Goal: Task Accomplishment & Management: Manage account settings

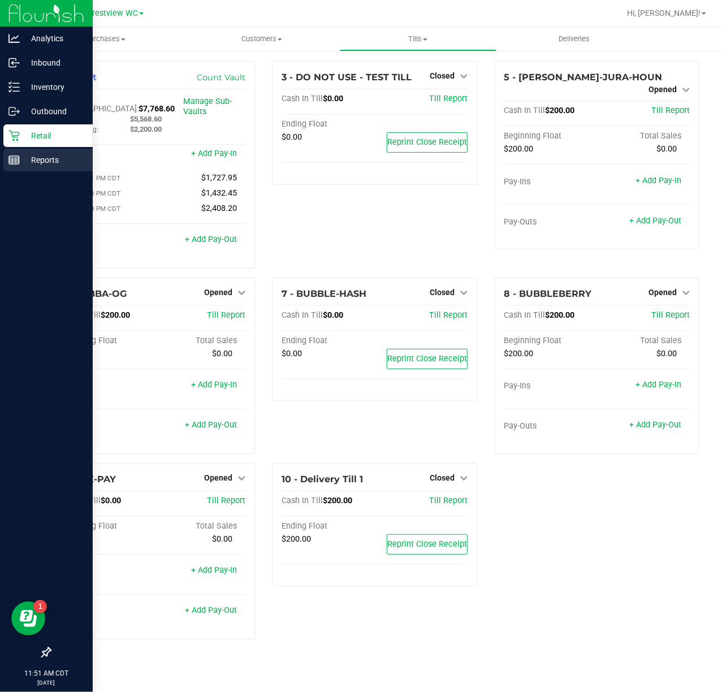
click at [28, 154] on p "Reports" at bounding box center [54, 160] width 68 height 14
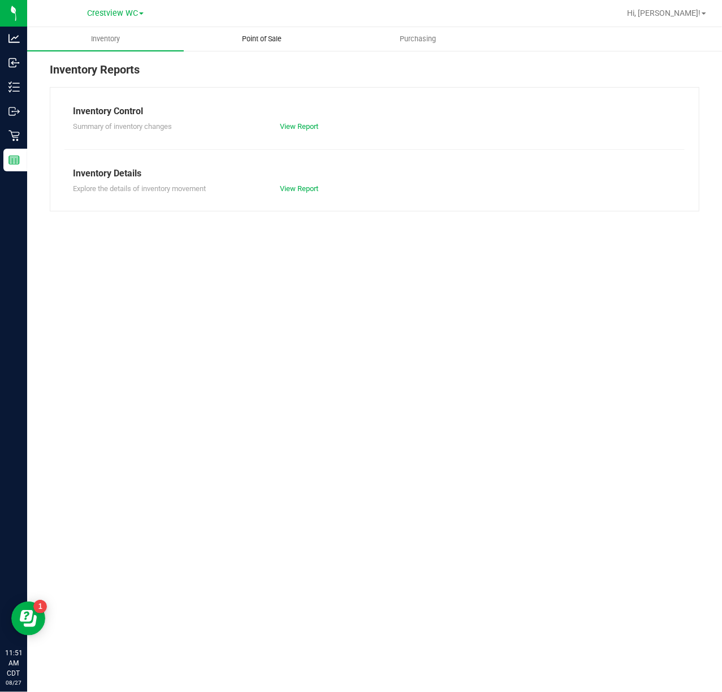
click at [270, 40] on span "Point of Sale" at bounding box center [262, 39] width 70 height 10
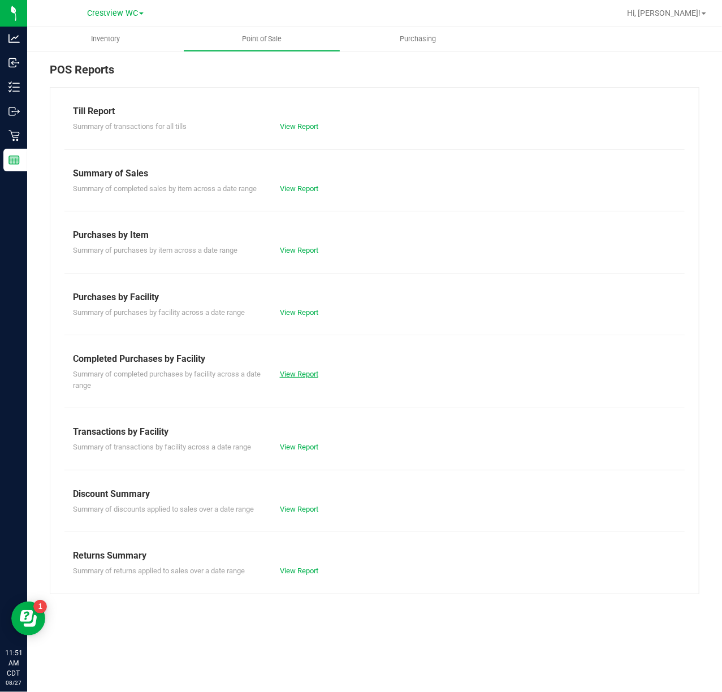
click at [311, 377] on link "View Report" at bounding box center [299, 374] width 38 height 8
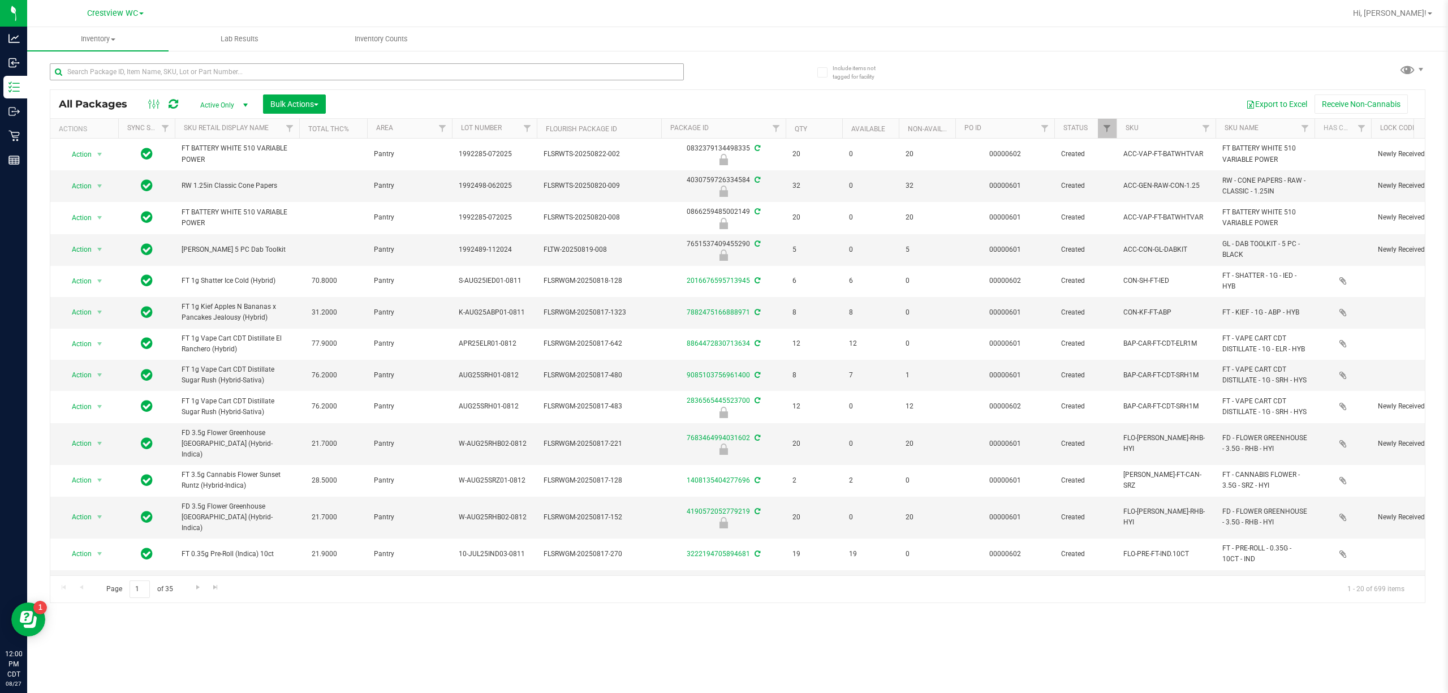
click at [374, 68] on input "text" at bounding box center [367, 71] width 634 height 17
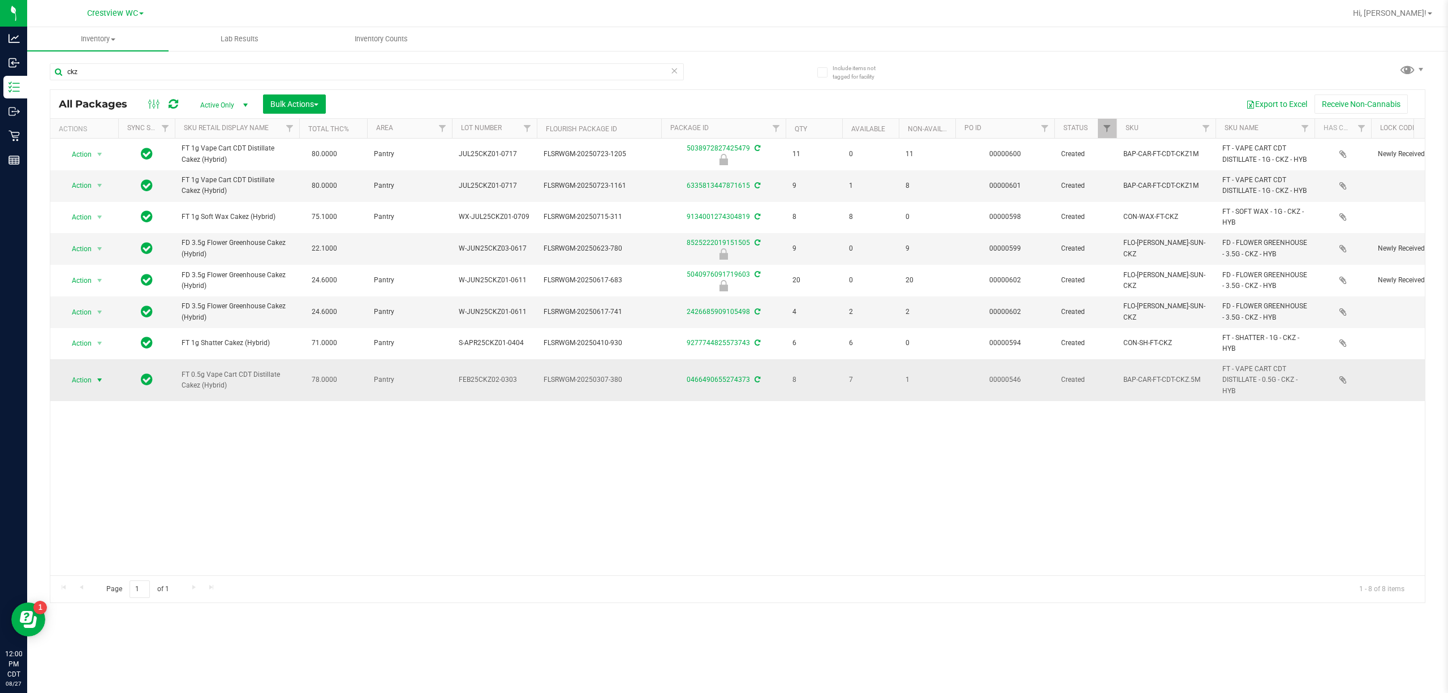
type input "ckz"
click at [81, 388] on span "Action" at bounding box center [77, 380] width 31 height 16
click at [115, 544] on li "Print package label" at bounding box center [106, 540] width 88 height 17
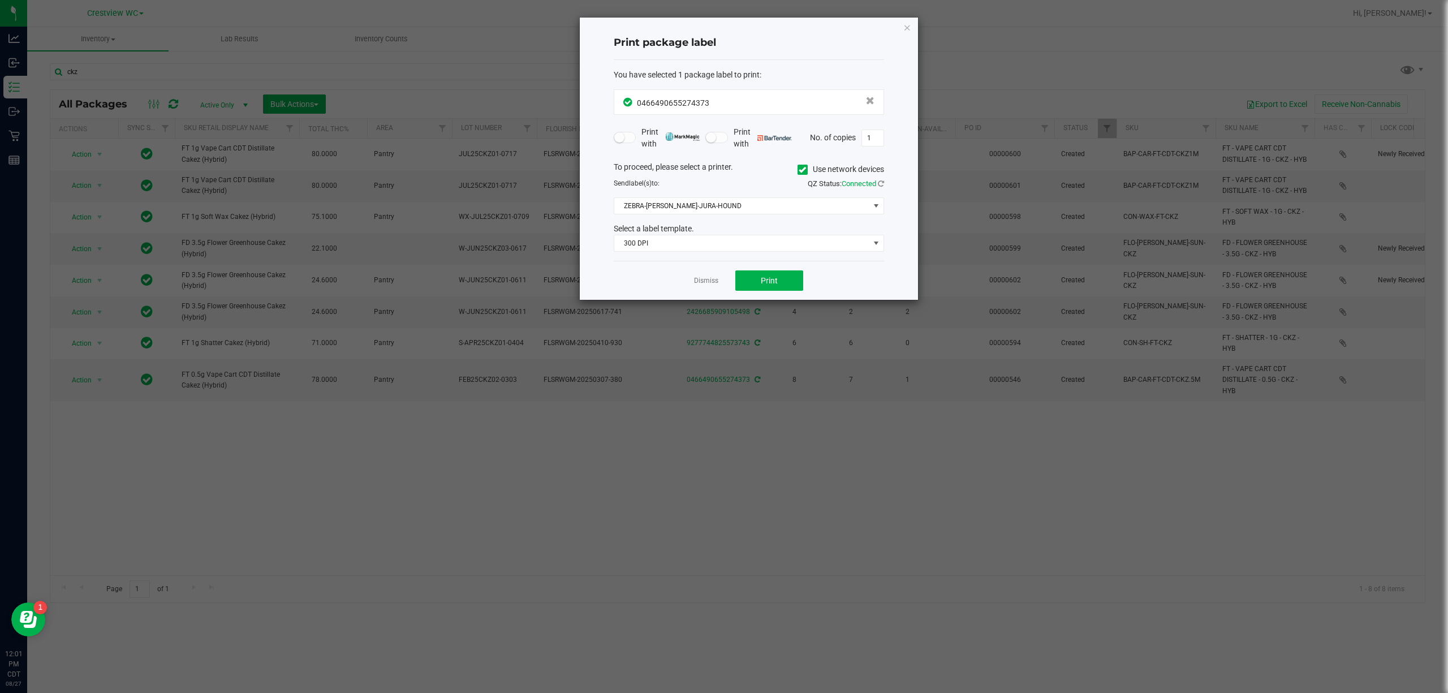
click at [759, 260] on div "You have selected 1 package label to print : 0466490655274373 Print with Print …" at bounding box center [749, 160] width 270 height 201
click at [759, 249] on span "300 DPI" at bounding box center [741, 243] width 255 height 16
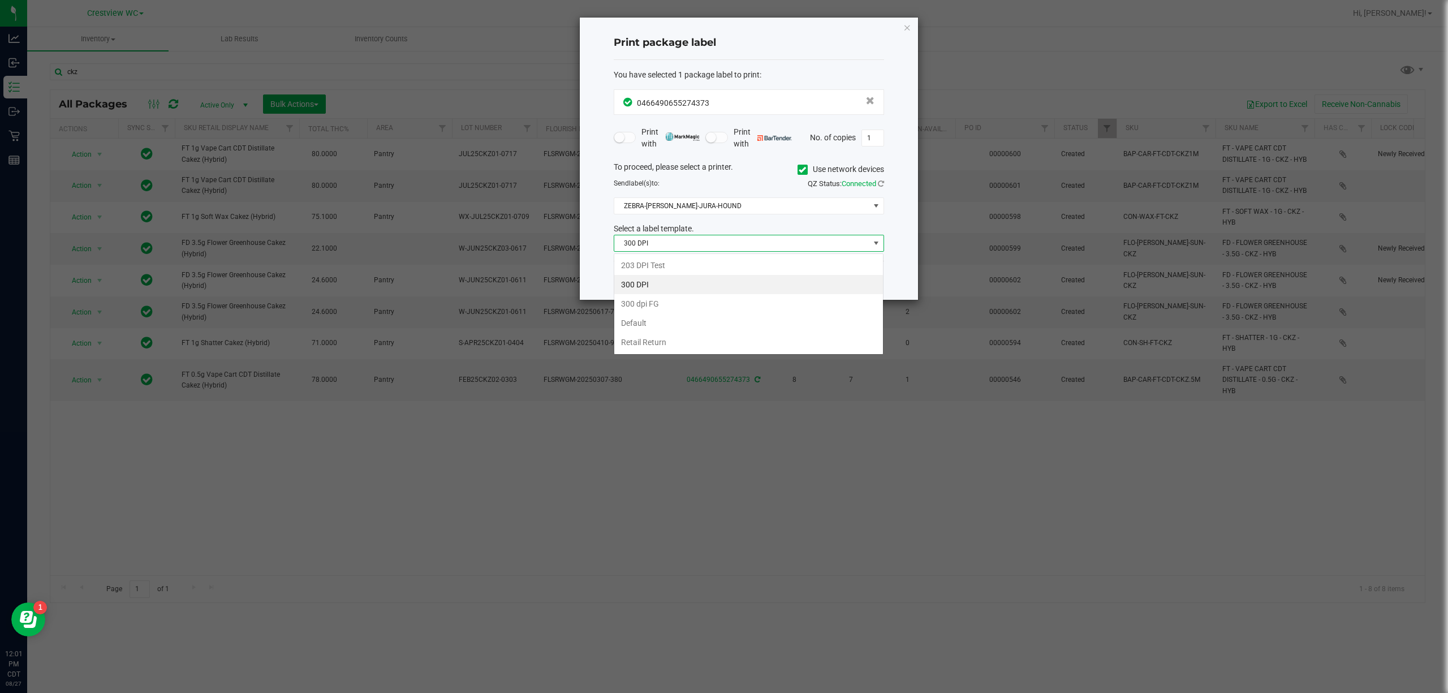
scroll to position [17, 270]
click at [735, 256] on li "203 DPI Test" at bounding box center [748, 265] width 269 height 19
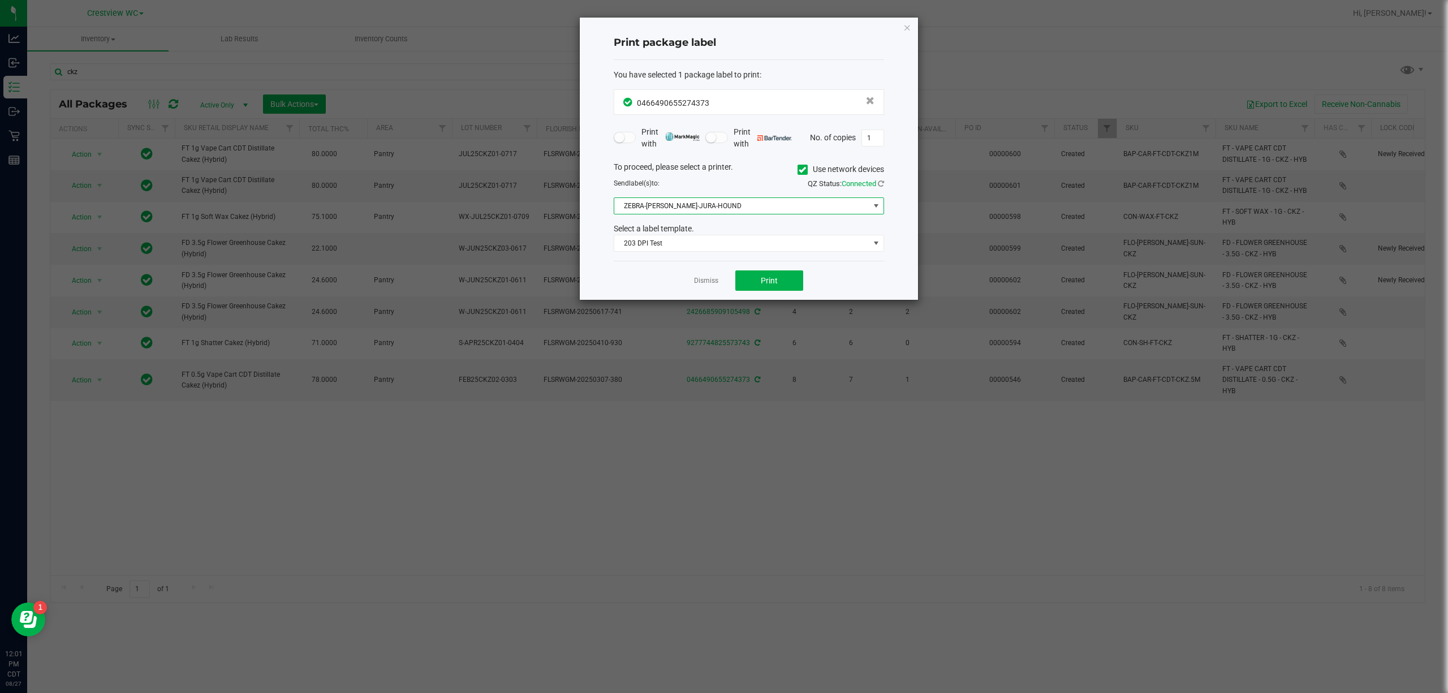
click at [734, 206] on span "ZEBRA-[PERSON_NAME]-JURA-HOUND" at bounding box center [741, 206] width 255 height 16
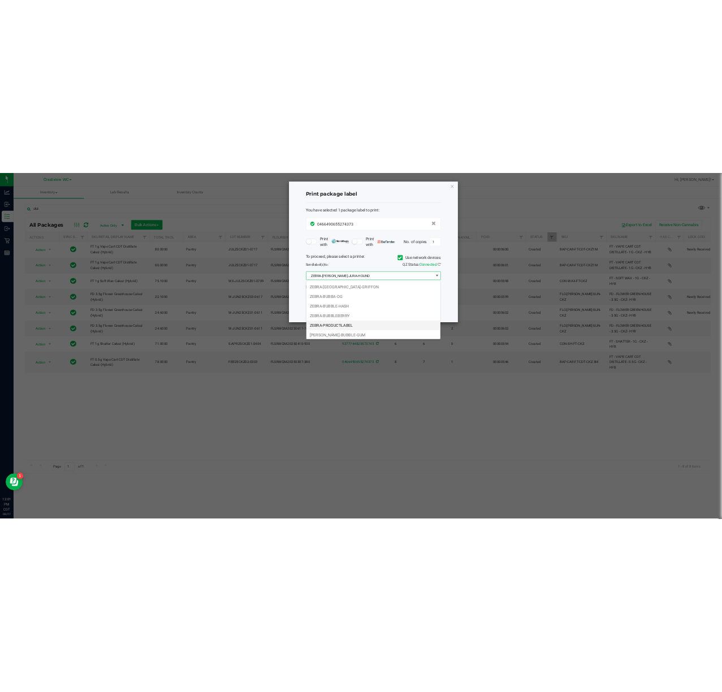
scroll to position [24, 0]
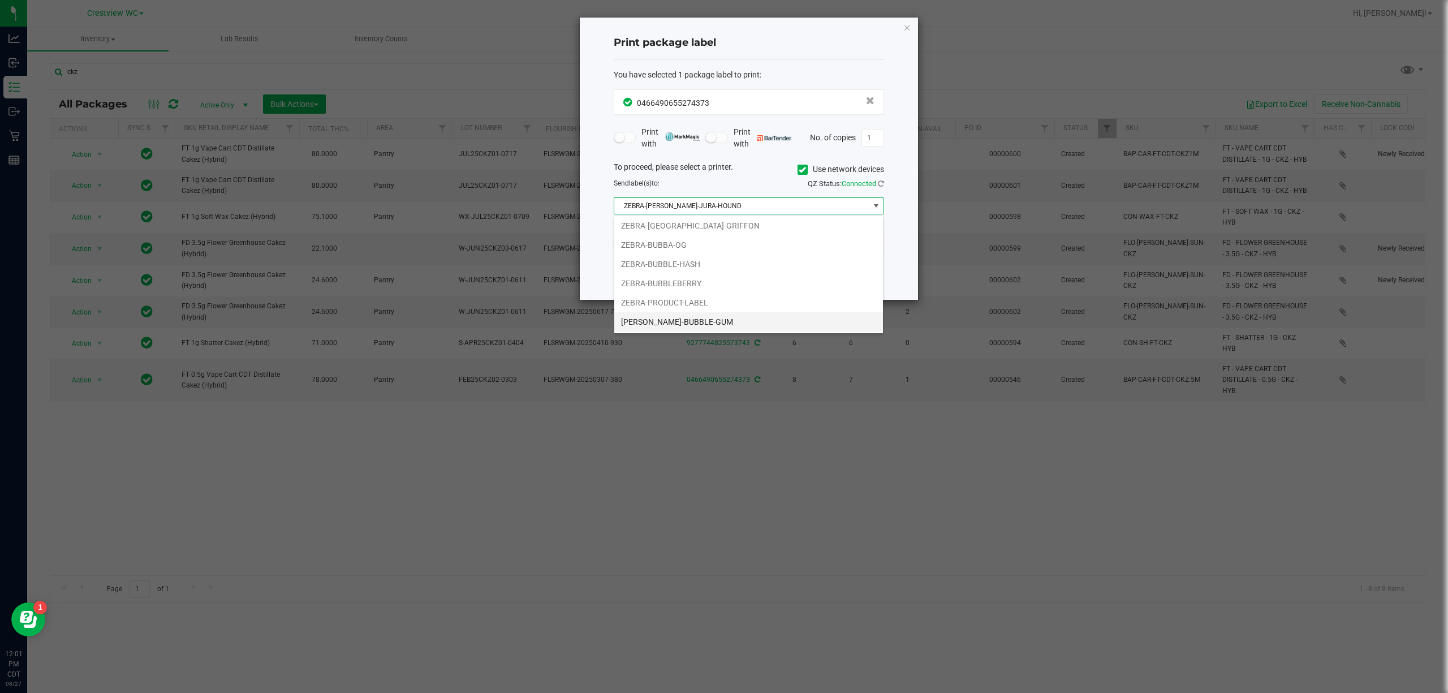
click at [707, 322] on li "[PERSON_NAME]-BUBBLE-GUM" at bounding box center [748, 321] width 269 height 19
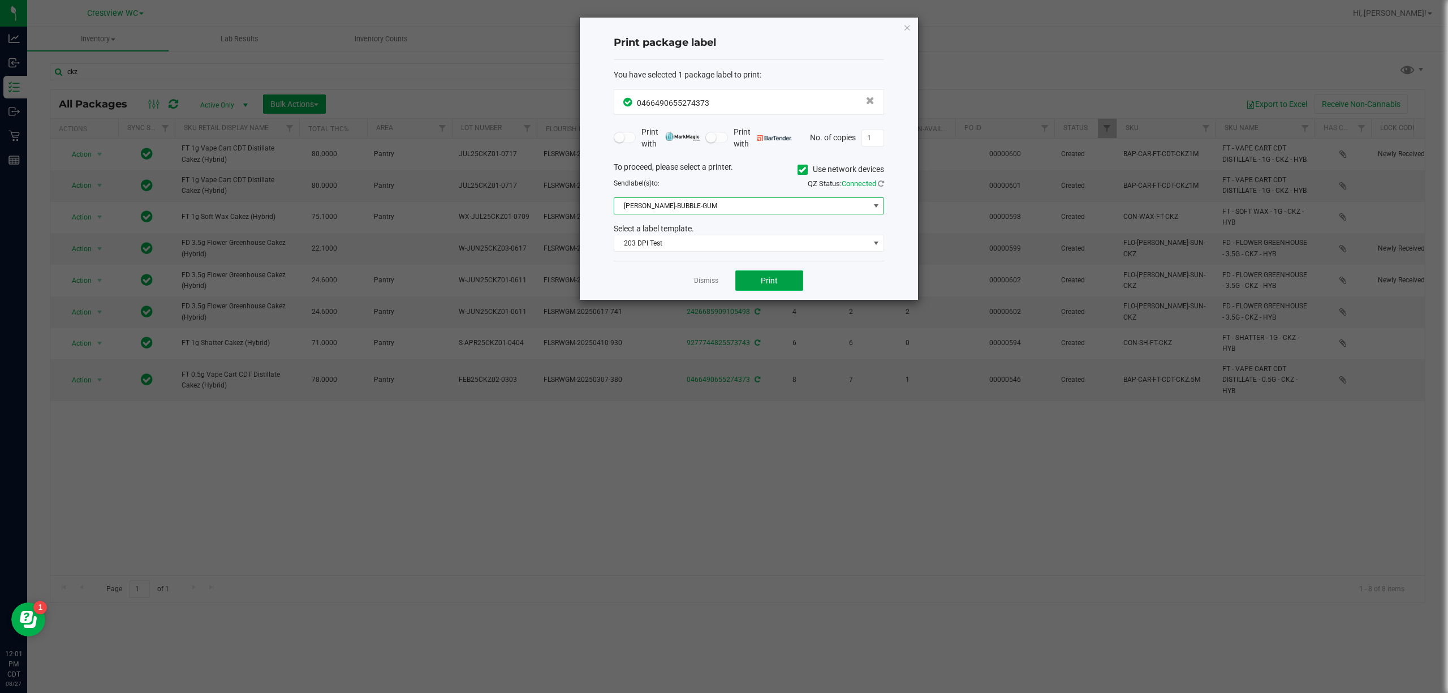
click at [750, 286] on button "Print" at bounding box center [769, 280] width 68 height 20
click at [904, 27] on icon "button" at bounding box center [907, 27] width 8 height 14
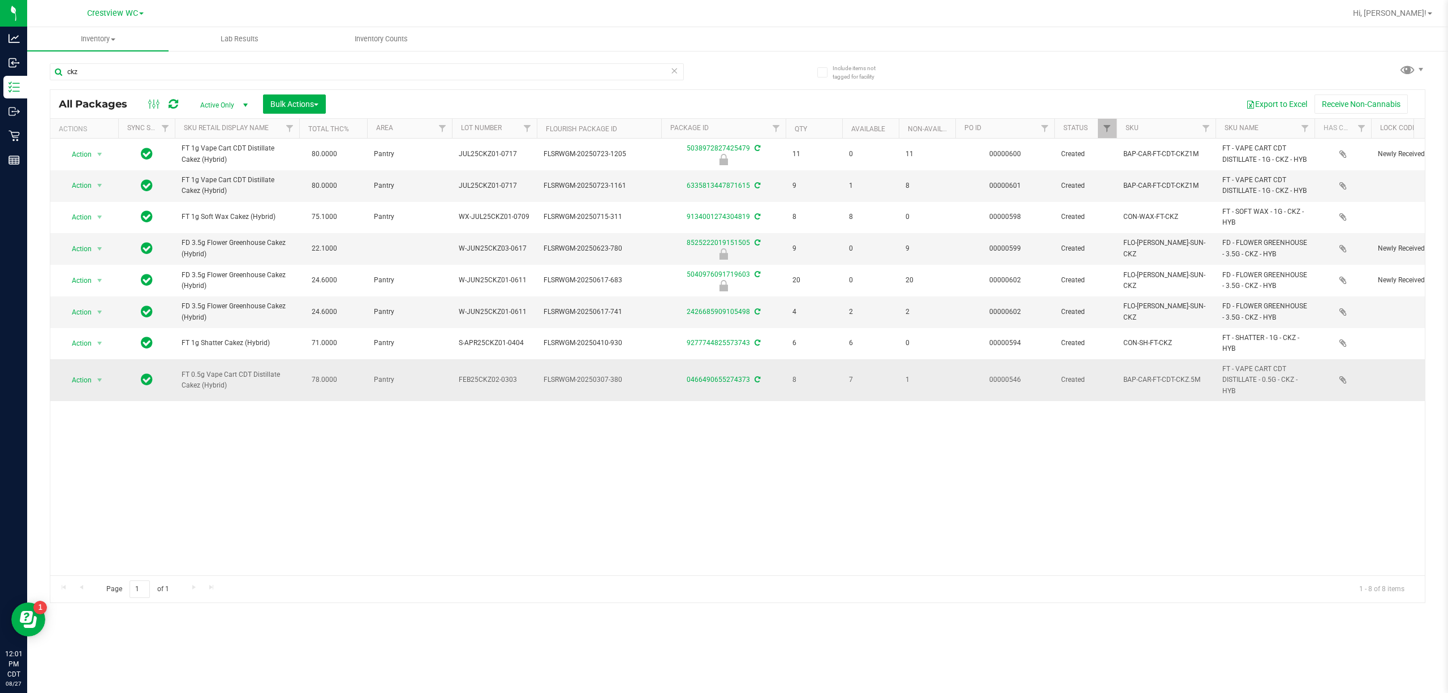
drag, startPoint x: 524, startPoint y: 406, endPoint x: 464, endPoint y: 412, distance: 60.3
click at [464, 401] on td "FEB25CKZ02-0303" at bounding box center [494, 380] width 85 height 42
copy span "FEB25CKZ02-0303"
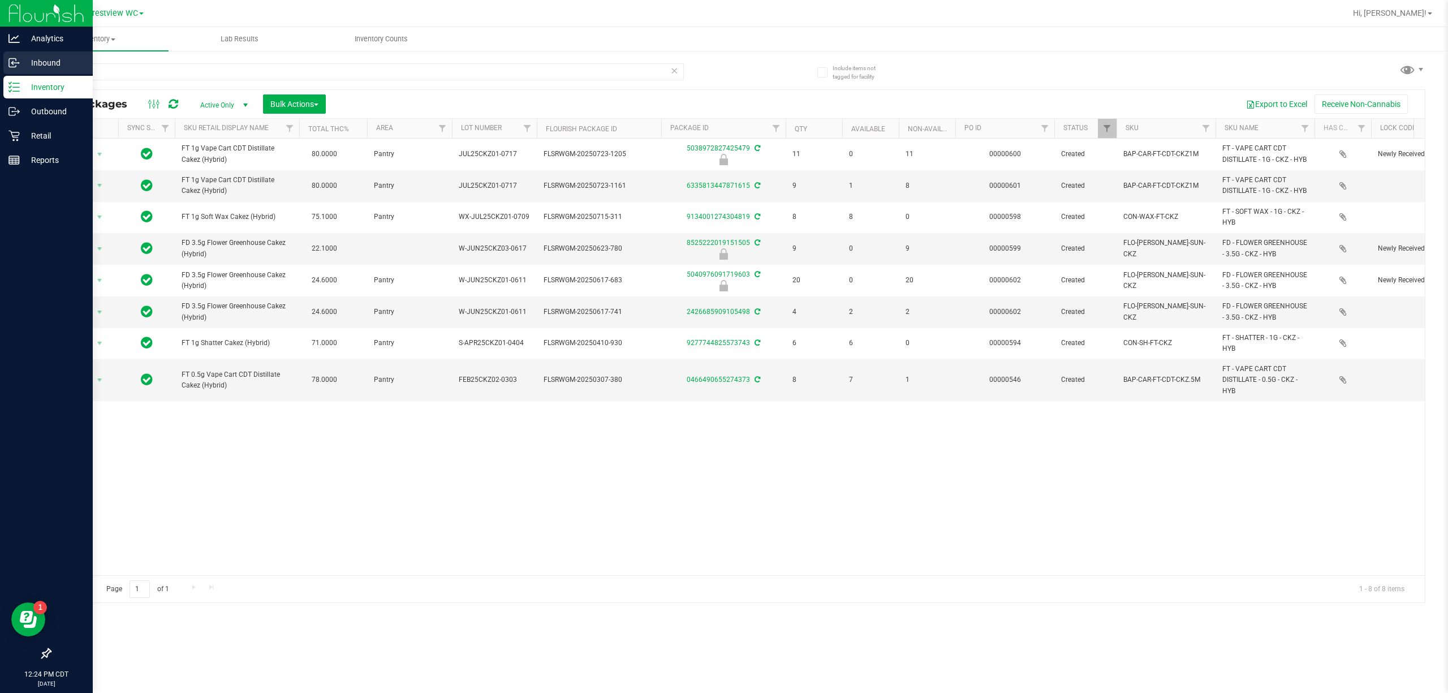
click at [16, 64] on icon at bounding box center [13, 62] width 11 height 11
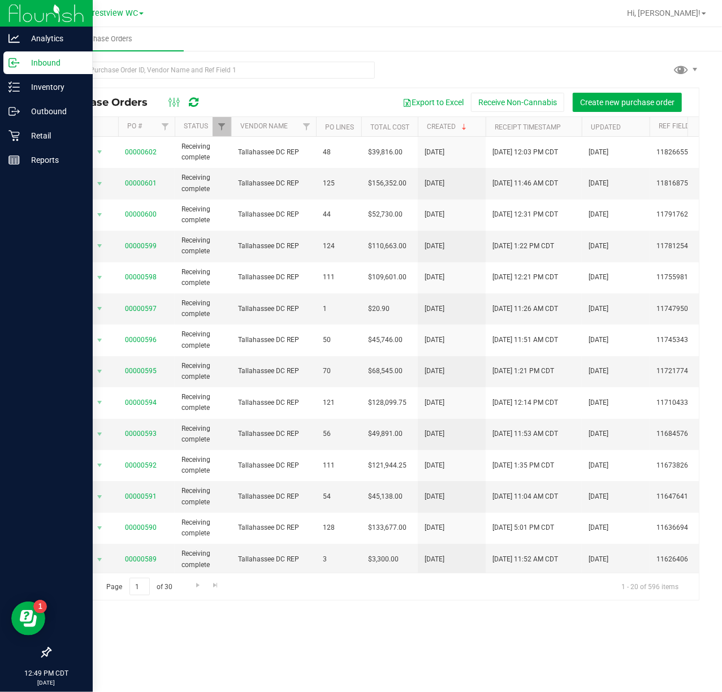
click at [31, 69] on p "Inbound" at bounding box center [54, 63] width 68 height 14
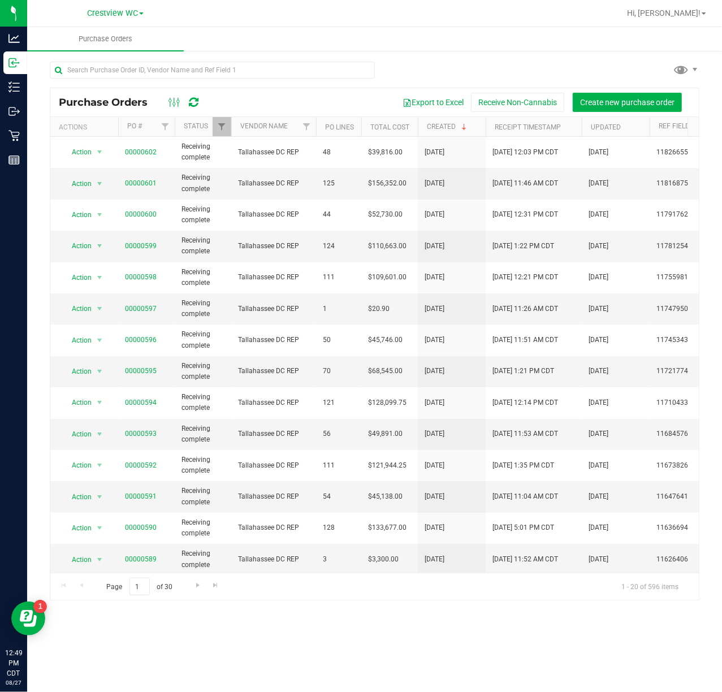
click at [483, 53] on div "Purchase Orders Export to Excel Receive Non-Cannabis Create new purchase order …" at bounding box center [374, 331] width 695 height 562
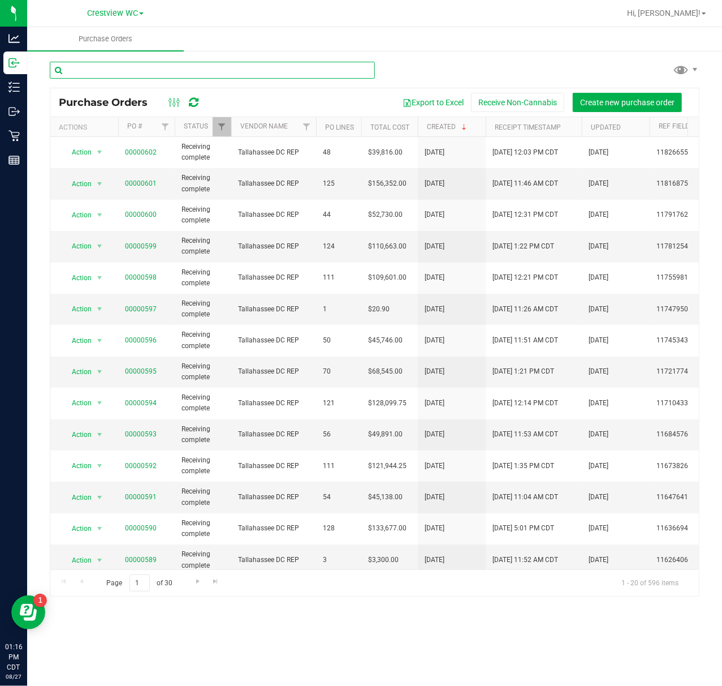
click at [122, 67] on input "text" at bounding box center [212, 70] width 325 height 17
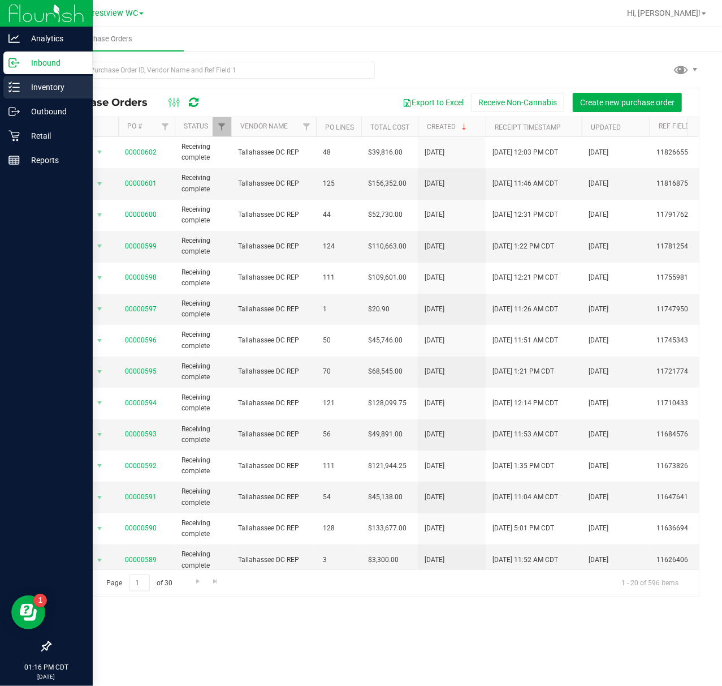
click at [12, 93] on div "Inventory" at bounding box center [47, 87] width 89 height 23
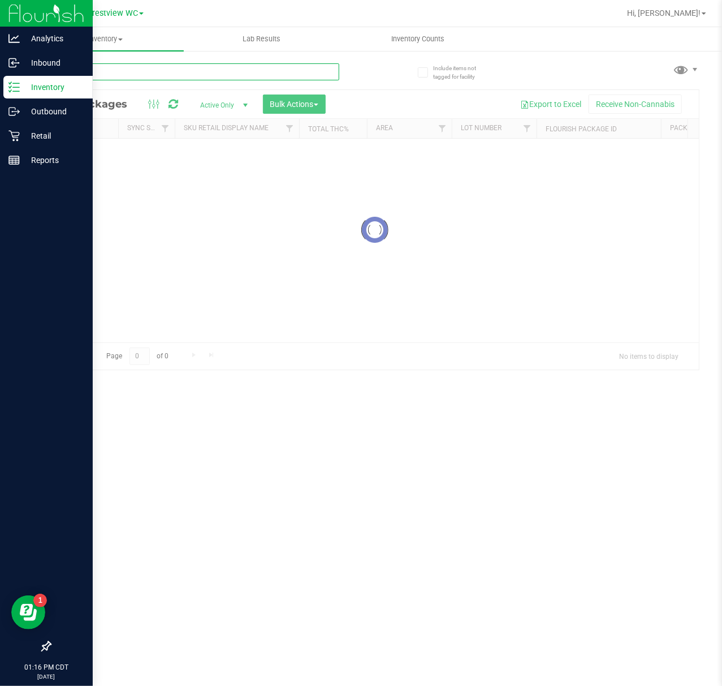
click at [165, 70] on input "text" at bounding box center [195, 71] width 290 height 17
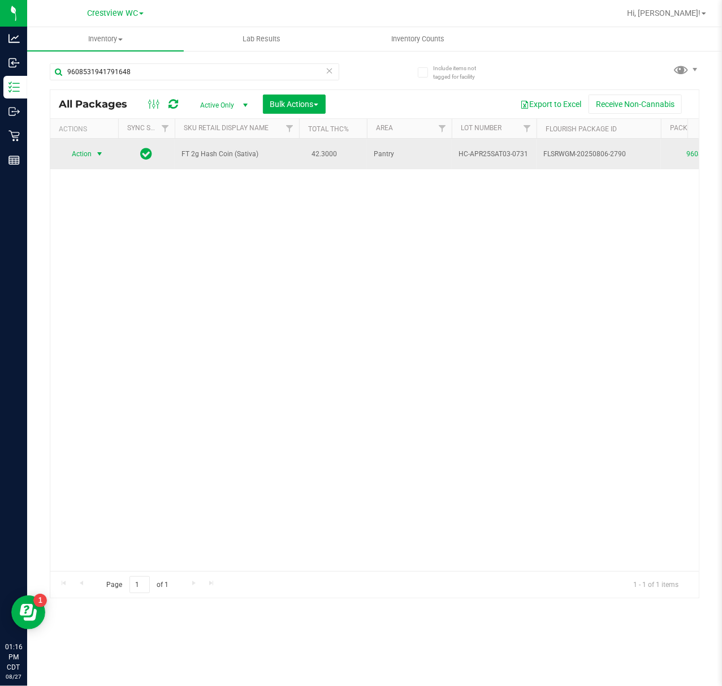
click at [93, 146] on span "select" at bounding box center [100, 154] width 14 height 16
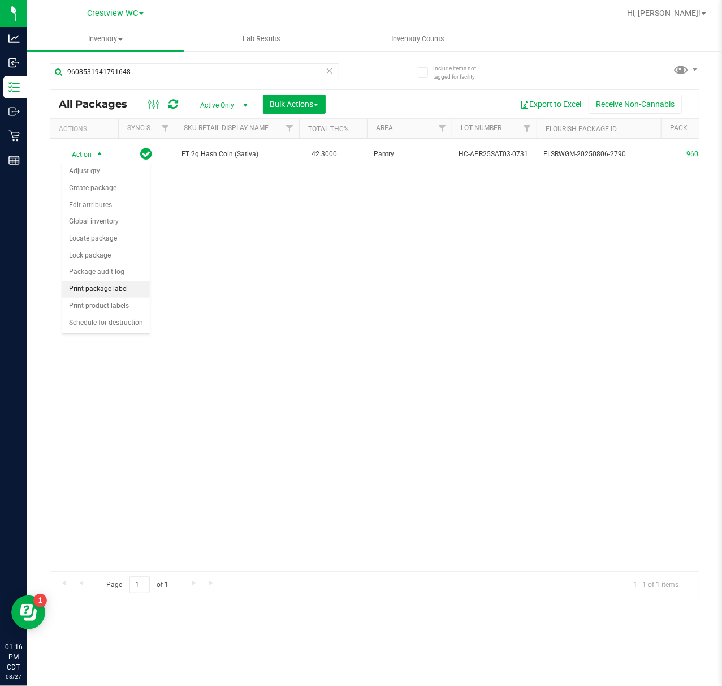
click at [97, 292] on li "Print package label" at bounding box center [106, 289] width 88 height 17
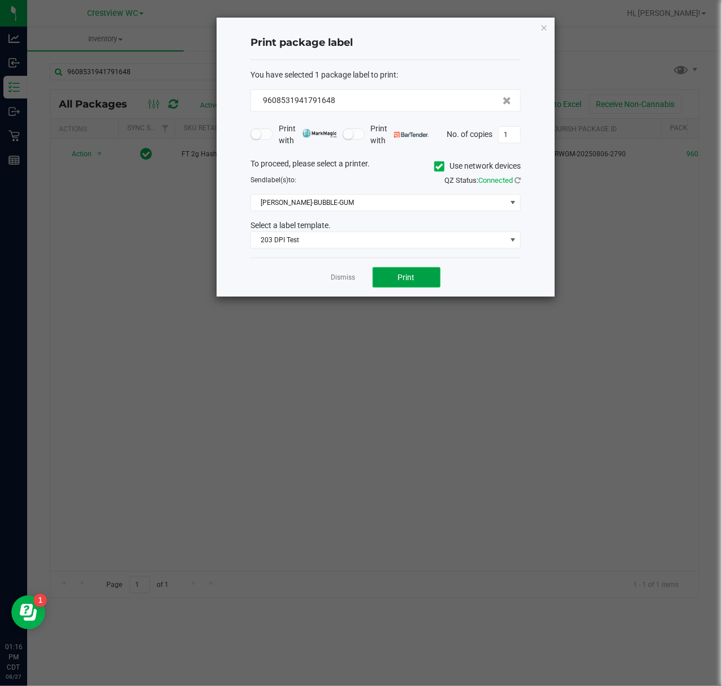
click at [388, 277] on button "Print" at bounding box center [407, 277] width 68 height 20
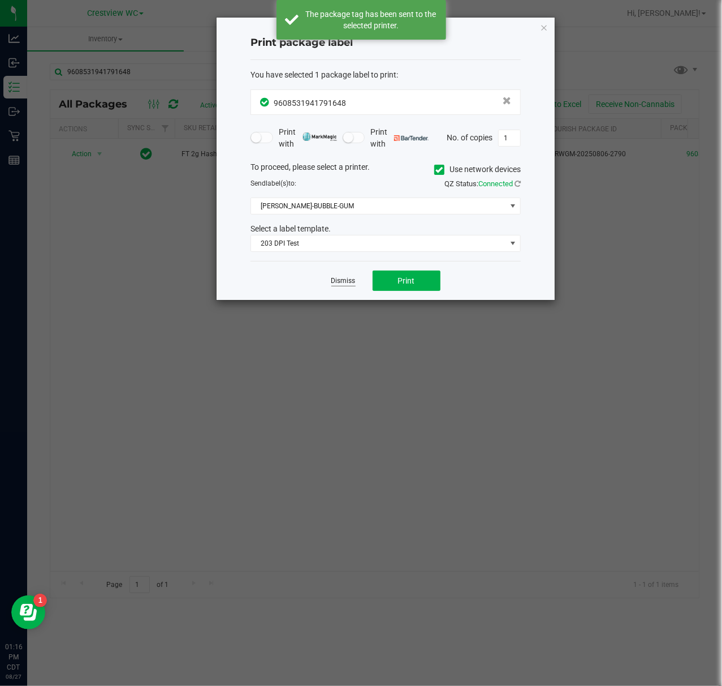
click at [339, 283] on link "Dismiss" at bounding box center [344, 281] width 24 height 10
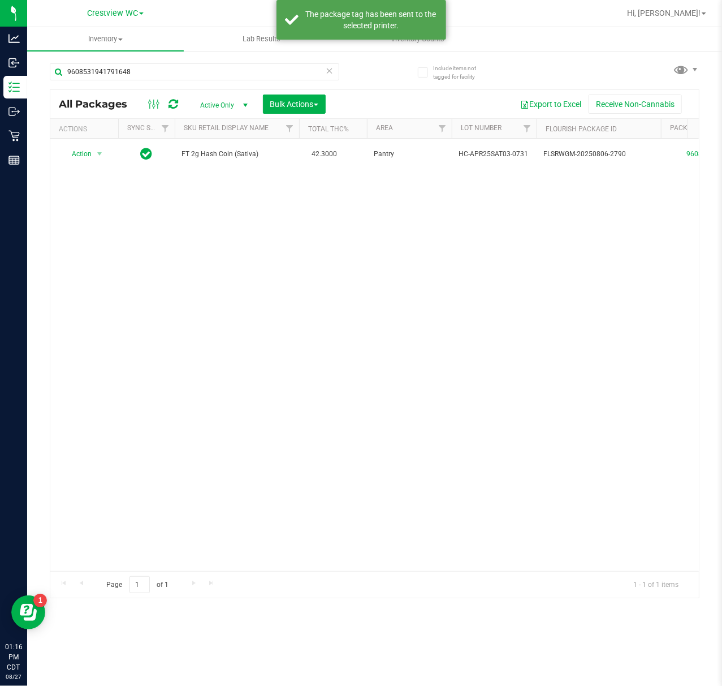
click at [153, 82] on div "9608531941791648" at bounding box center [195, 76] width 290 height 26
click at [153, 73] on input "9608531941791648" at bounding box center [195, 71] width 290 height 17
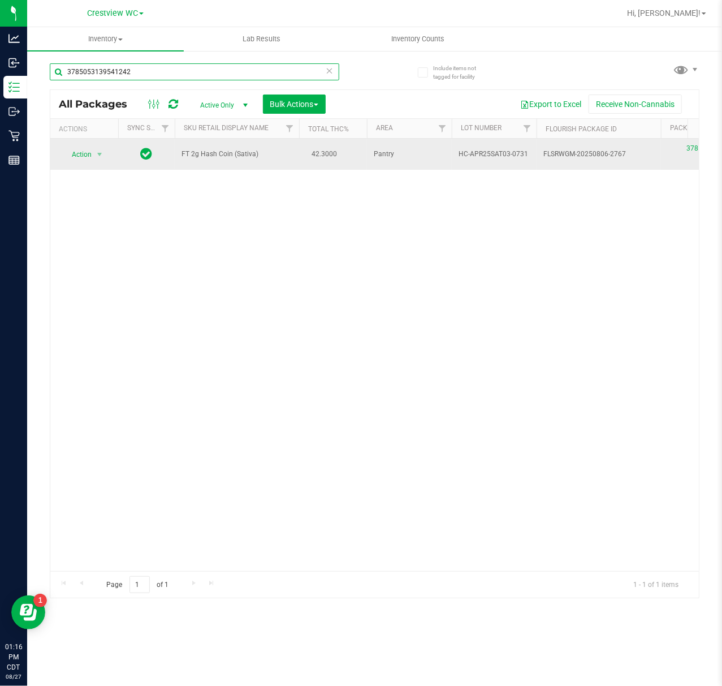
type input "3785053139541242"
click at [89, 164] on td "Action Action Edit attributes Global inventory Locate package Package audit log…" at bounding box center [84, 154] width 68 height 31
click at [84, 154] on span "Action" at bounding box center [77, 155] width 31 height 16
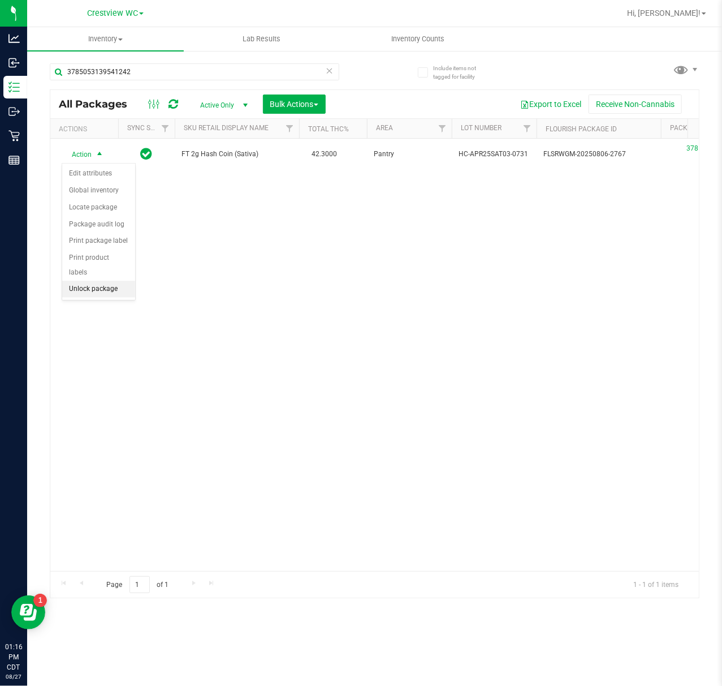
click at [89, 290] on li "Unlock package" at bounding box center [98, 289] width 73 height 17
click at [695, 12] on span "Hi, [PERSON_NAME]!" at bounding box center [664, 12] width 74 height 9
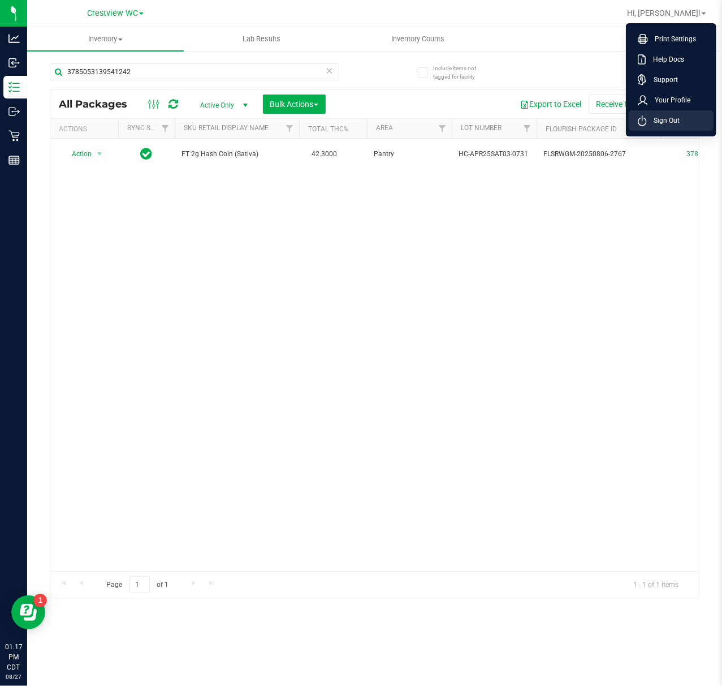
click at [656, 120] on span "Sign Out" at bounding box center [663, 120] width 33 height 11
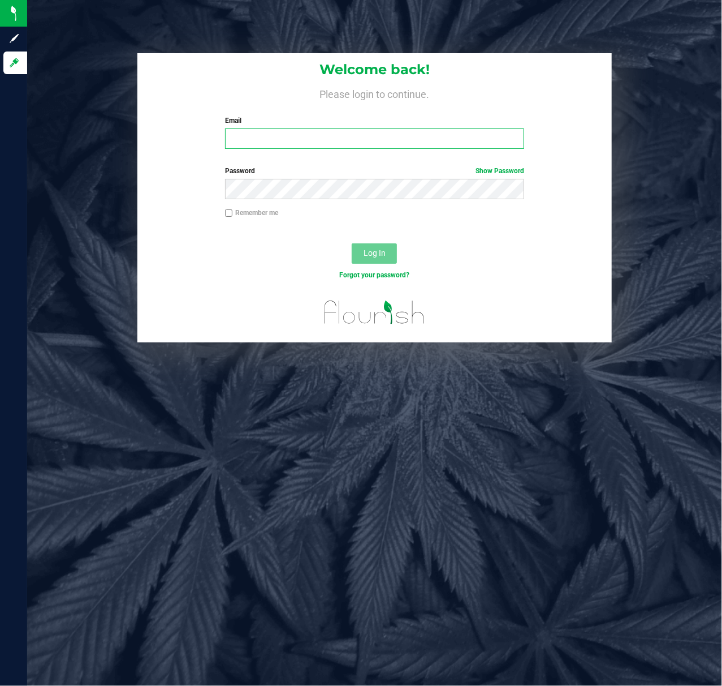
click at [275, 135] on input "Email" at bounding box center [375, 138] width 300 height 20
type input "[EMAIL_ADDRESS][DOMAIN_NAME]"
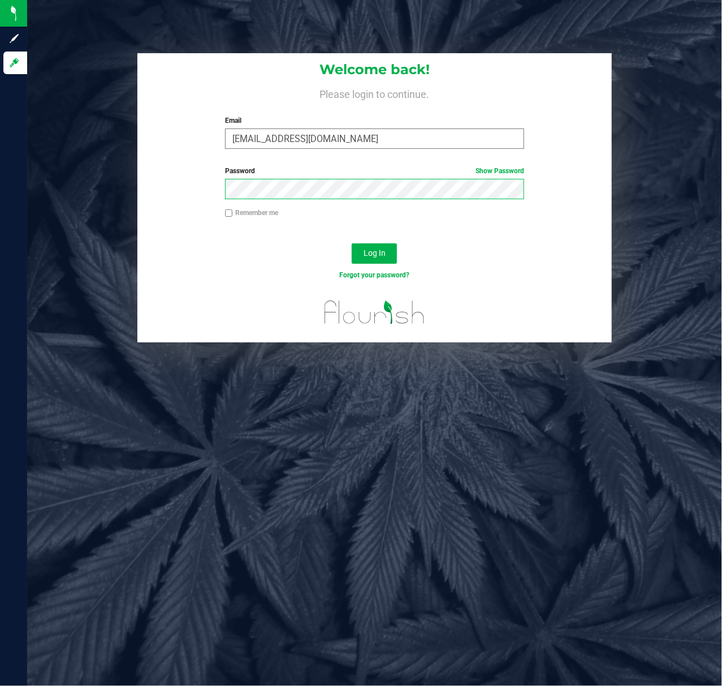
click at [352, 243] on button "Log In" at bounding box center [374, 253] width 45 height 20
